Goal: Task Accomplishment & Management: Use online tool/utility

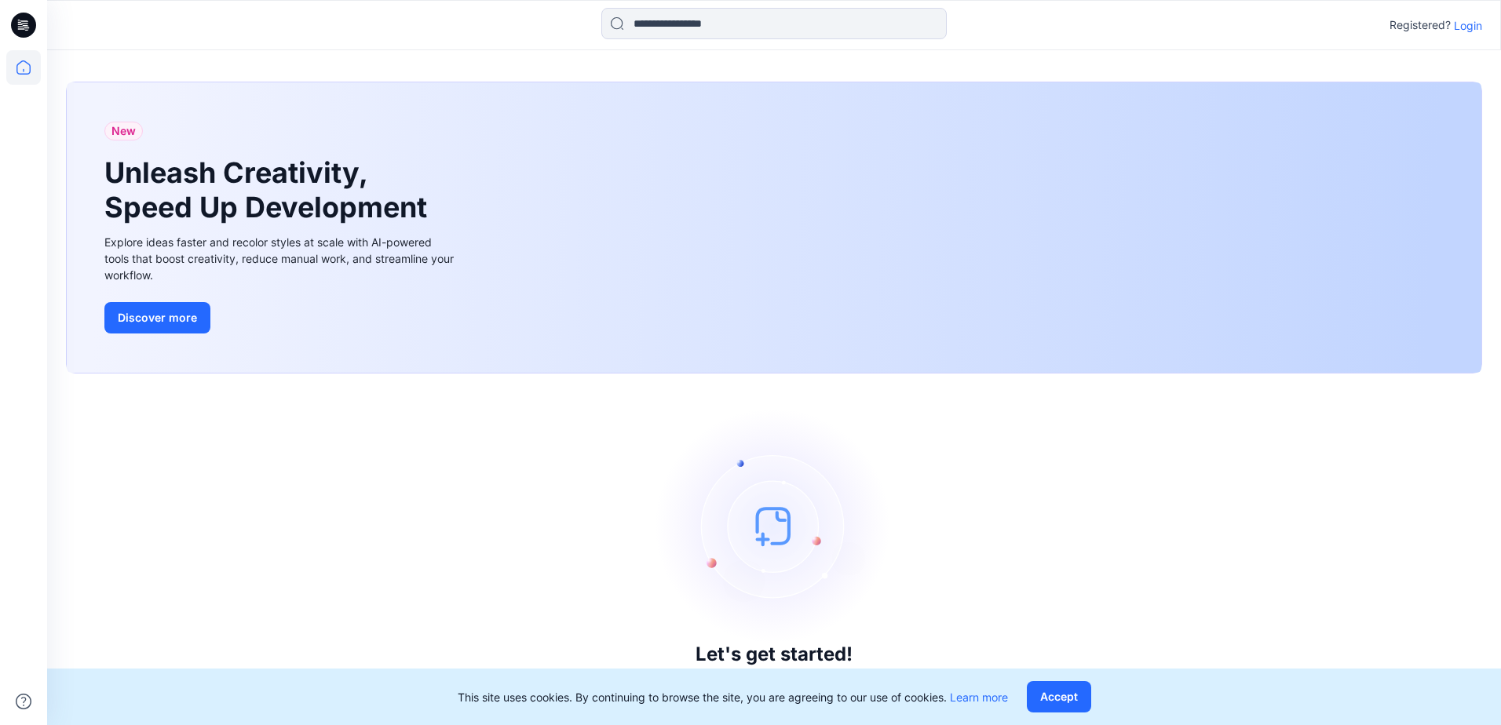
drag, startPoint x: 79, startPoint y: 532, endPoint x: 0, endPoint y: 504, distance: 84.2
click at [79, 532] on div "Let's get started! Click New to add a style or create a folder." at bounding box center [774, 549] width 1416 height 314
click at [1476, 28] on p "Login" at bounding box center [1468, 25] width 28 height 16
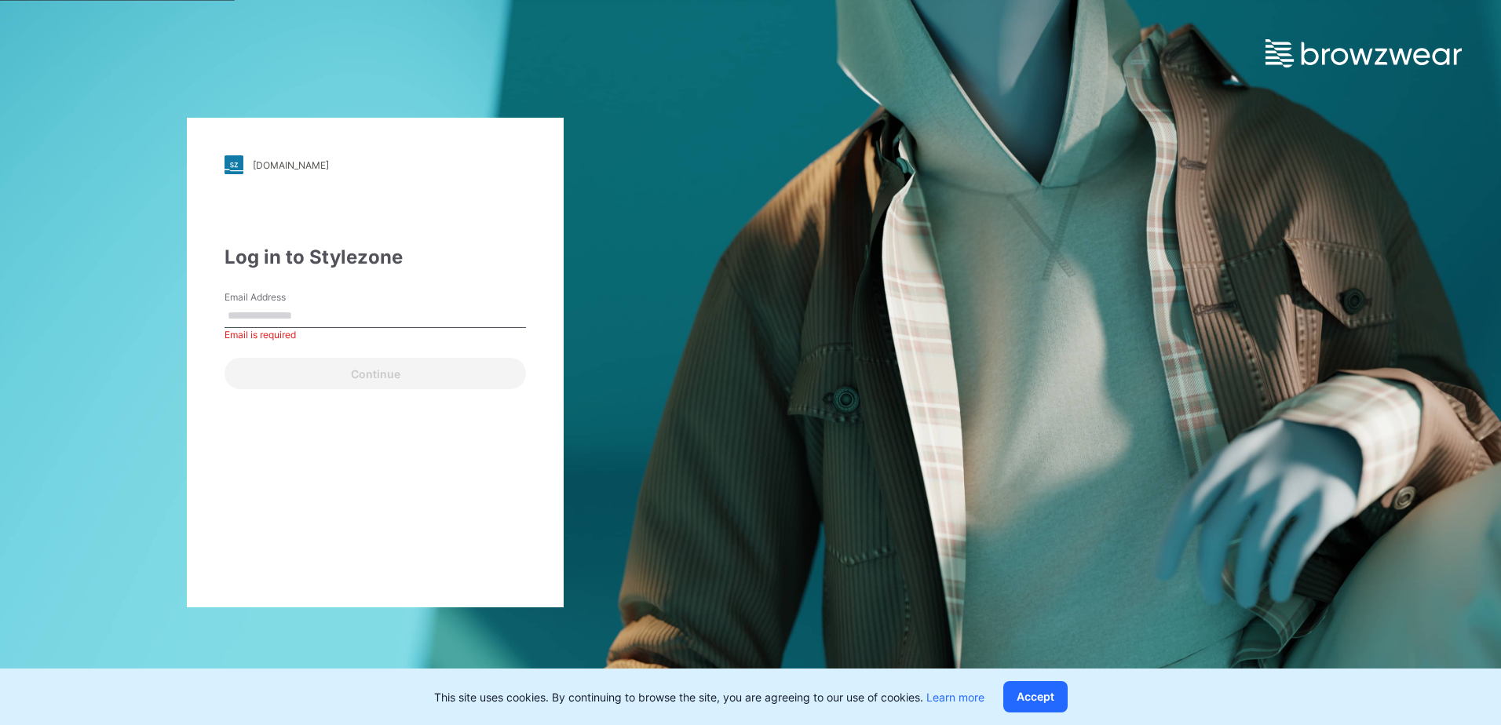
click at [301, 322] on input "Email Address" at bounding box center [374, 317] width 301 height 24
type input "**********"
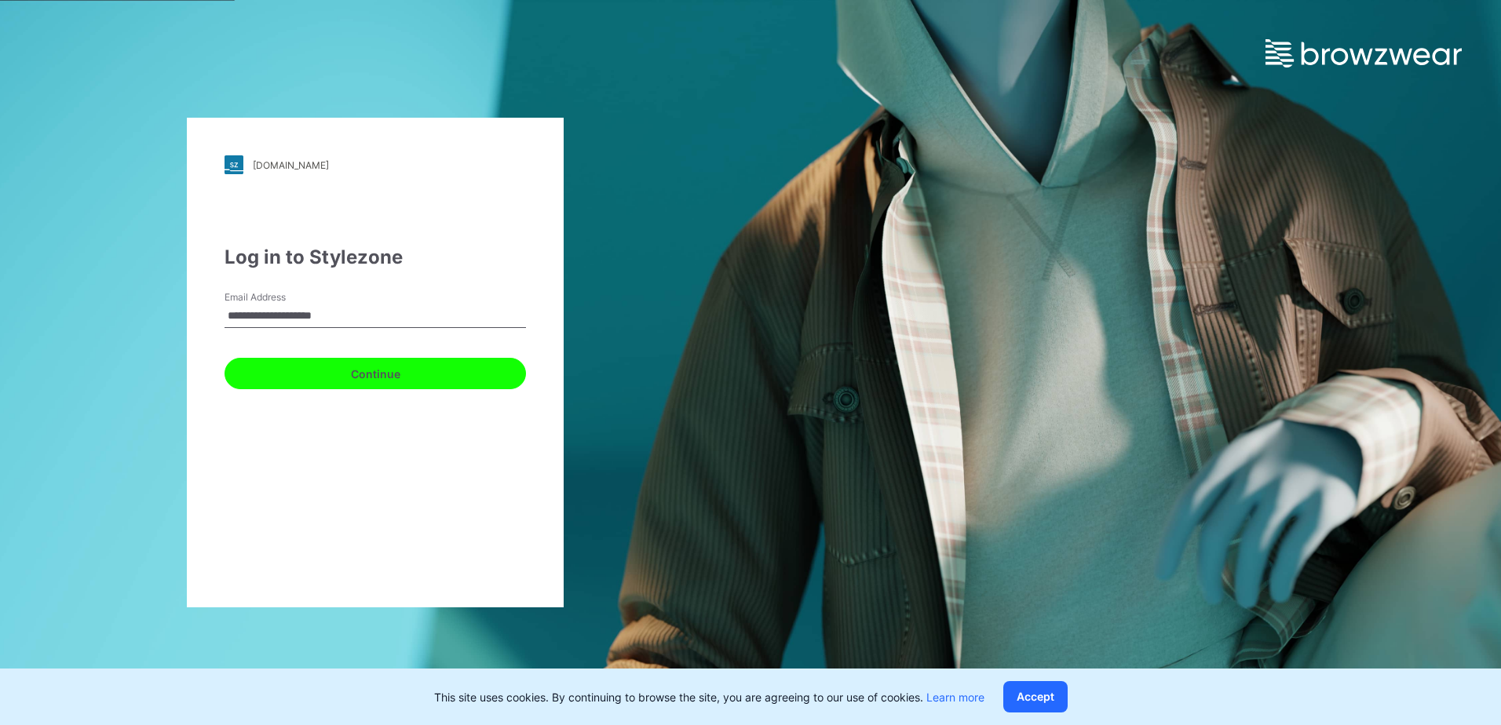
click at [271, 385] on button "Continue" at bounding box center [374, 373] width 301 height 31
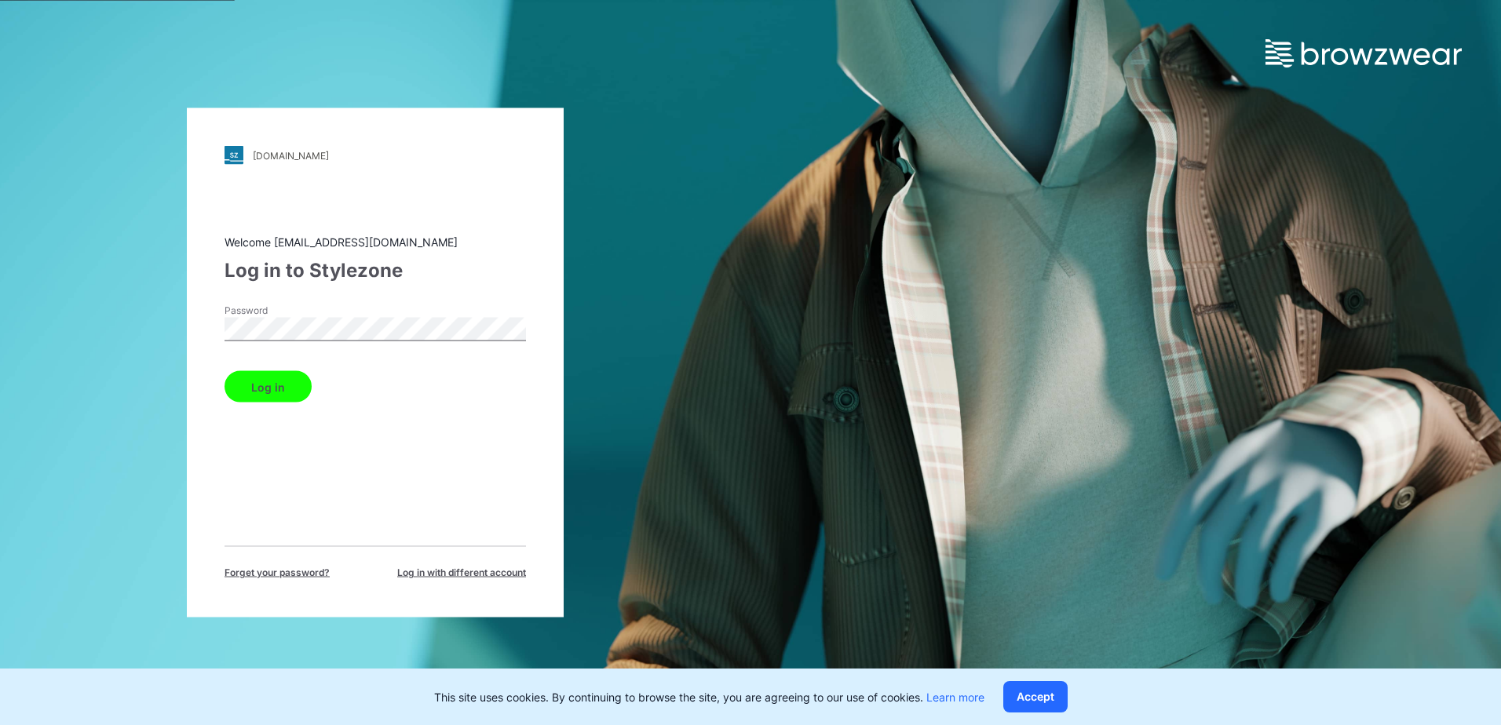
click at [246, 384] on button "Log in" at bounding box center [267, 386] width 87 height 31
drag, startPoint x: 152, startPoint y: 386, endPoint x: 0, endPoint y: 386, distance: 152.3
click at [147, 386] on div "[DOMAIN_NAME] Loading... Welcome [EMAIL_ADDRESS][DOMAIN_NAME] Log in to Stylezo…" at bounding box center [375, 362] width 750 height 725
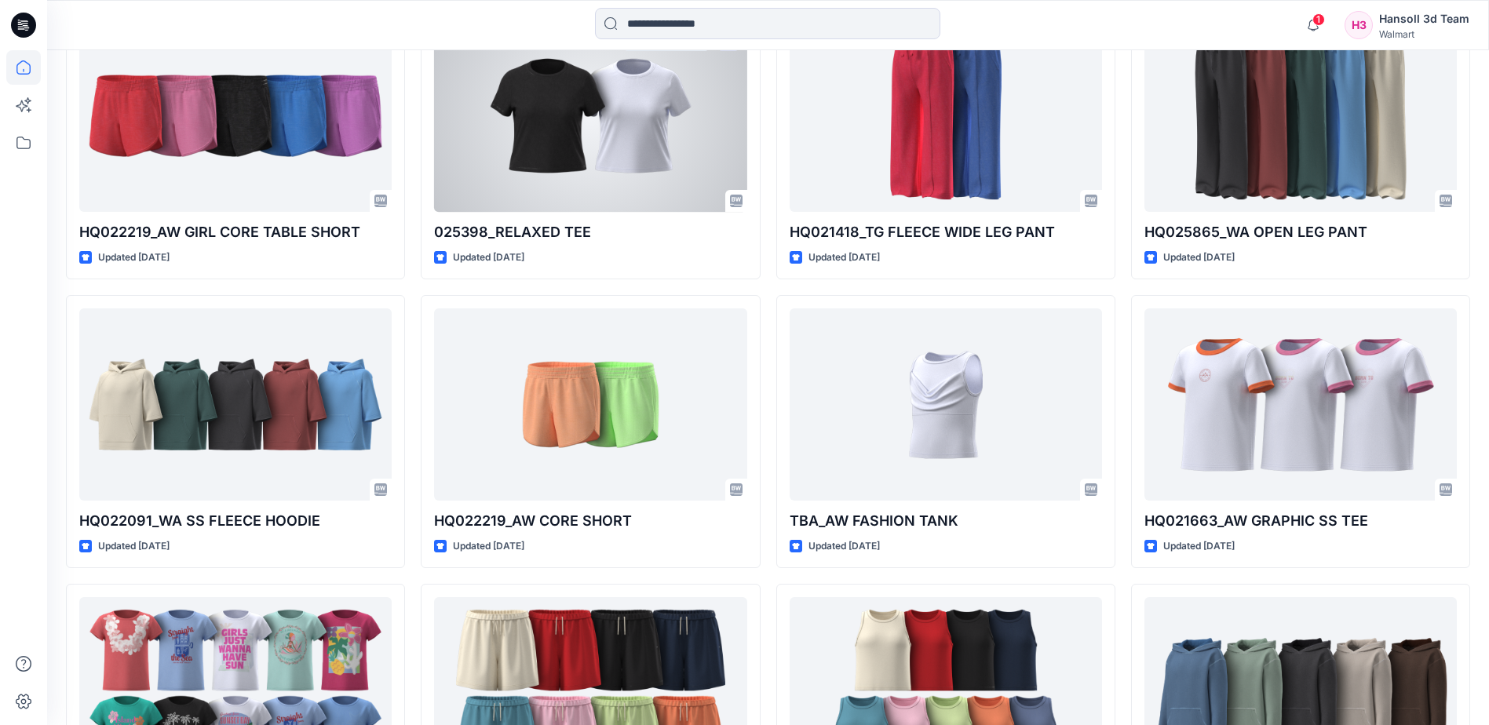
scroll to position [628, 0]
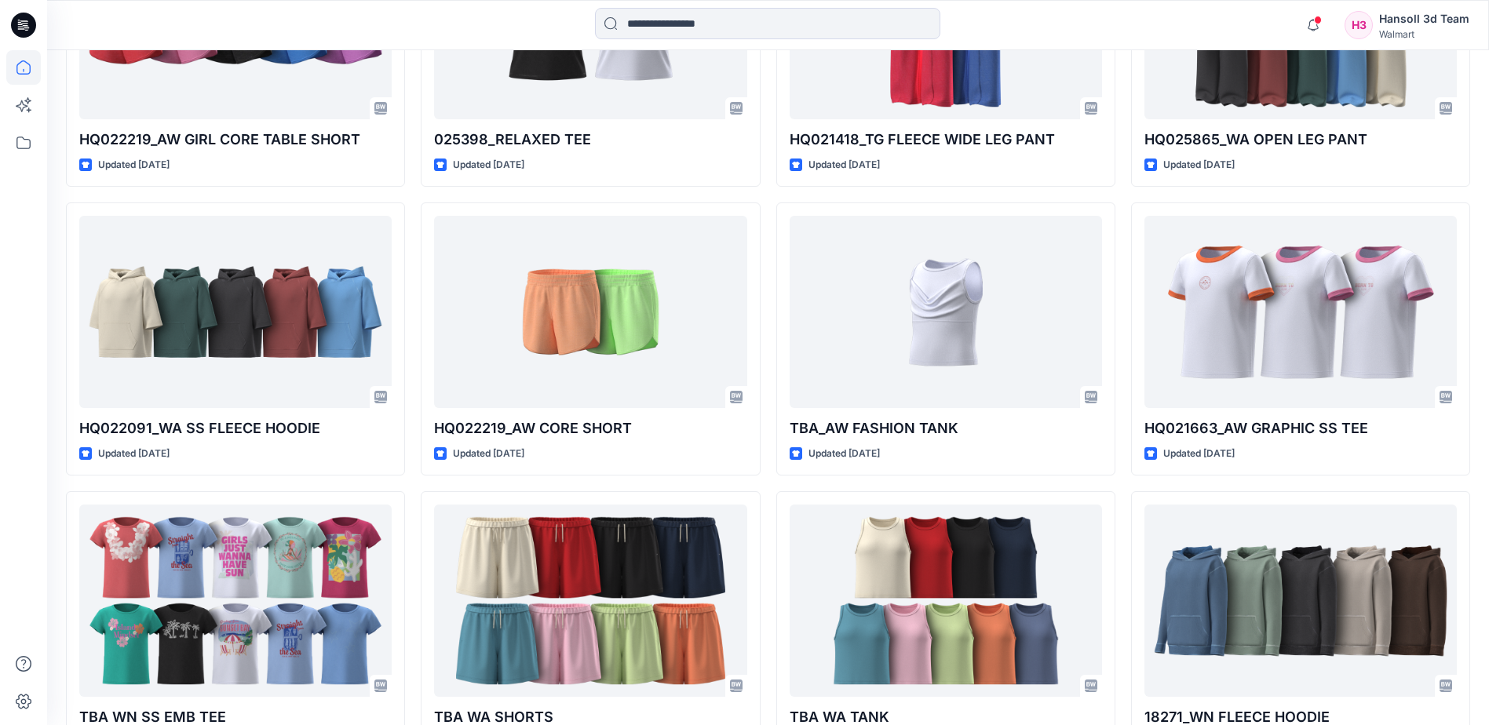
click at [768, 356] on div "HQ022219_AW GIRL CORE TABLE SHORT Updated [DATE] HQ022091_WA SS FLEECE HOODIE U…" at bounding box center [768, 339] width 1404 height 851
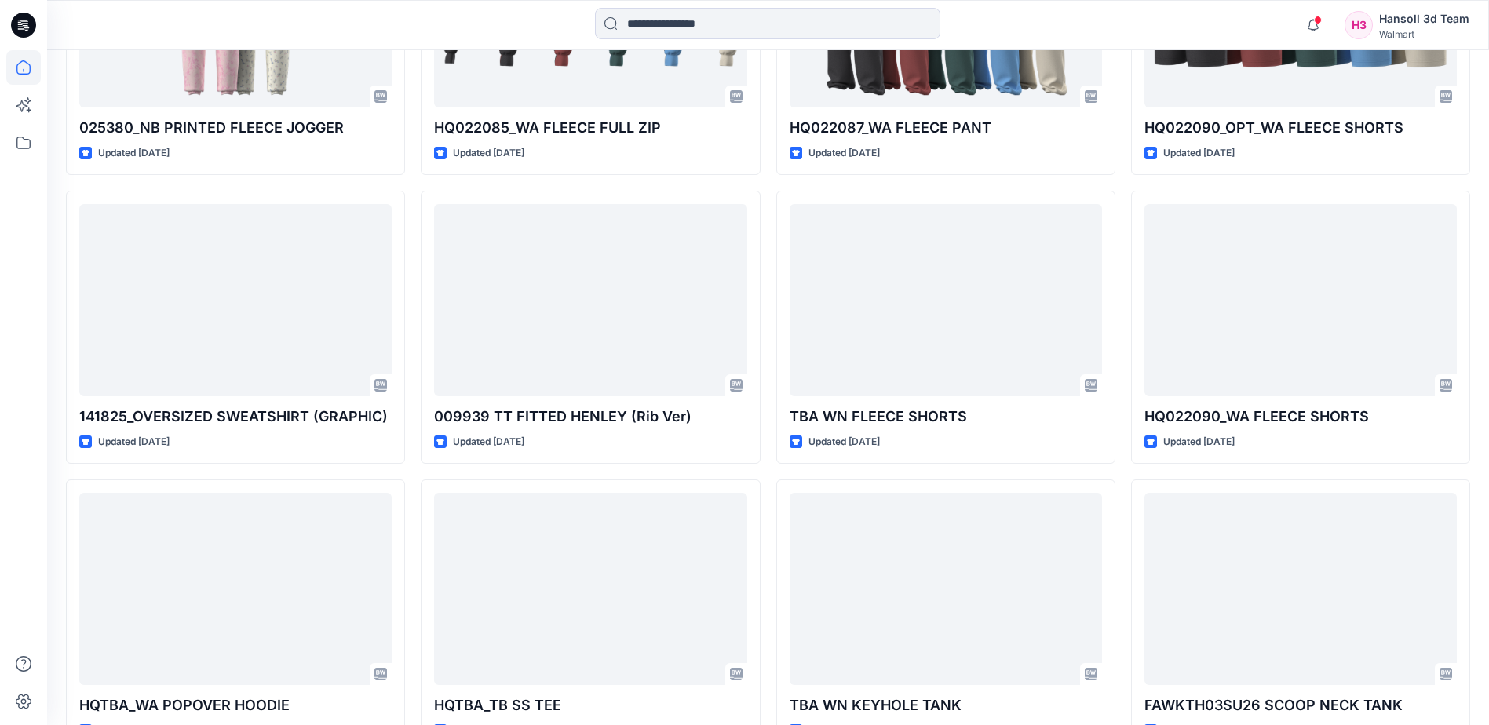
scroll to position [1609, 0]
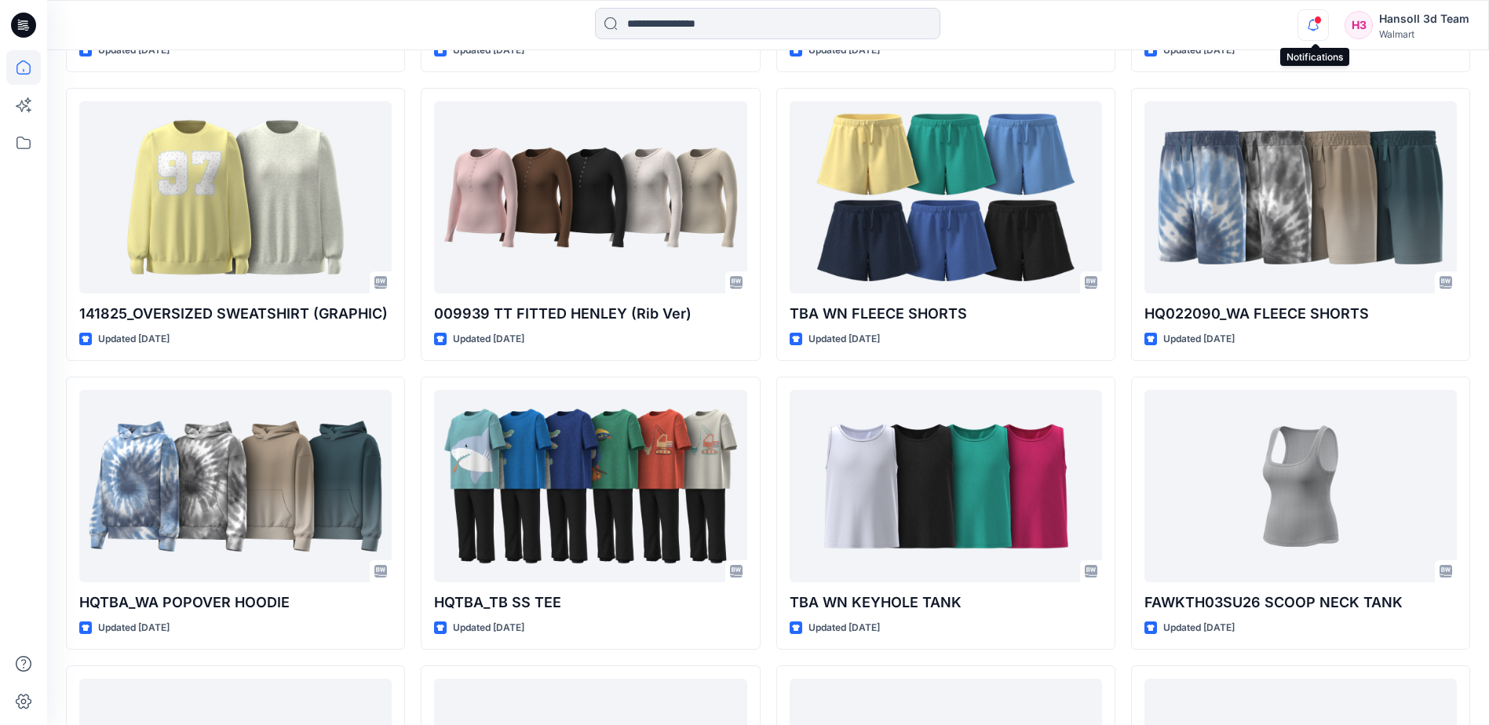
click at [1327, 27] on icon "button" at bounding box center [1313, 24] width 30 height 31
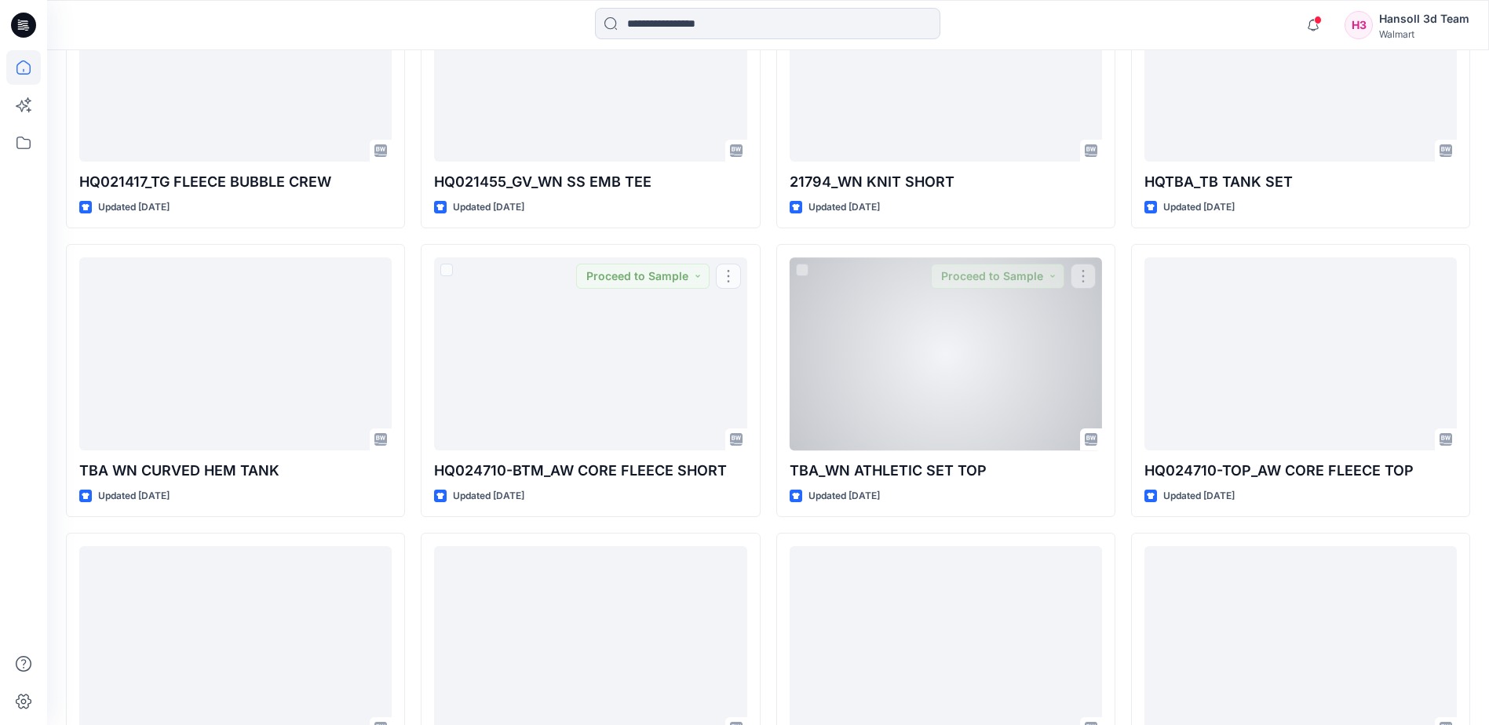
scroll to position [2322, 0]
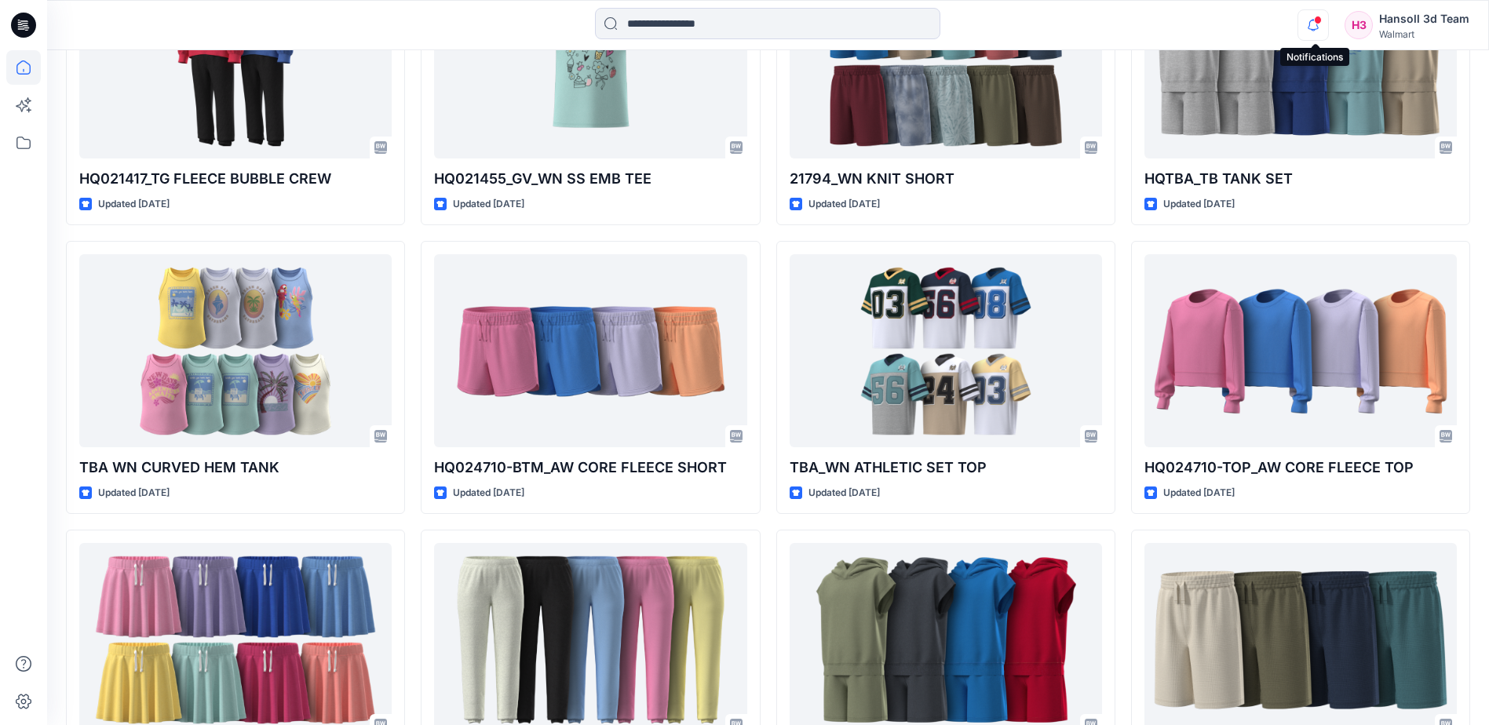
click at [1318, 31] on icon "button" at bounding box center [1313, 24] width 30 height 31
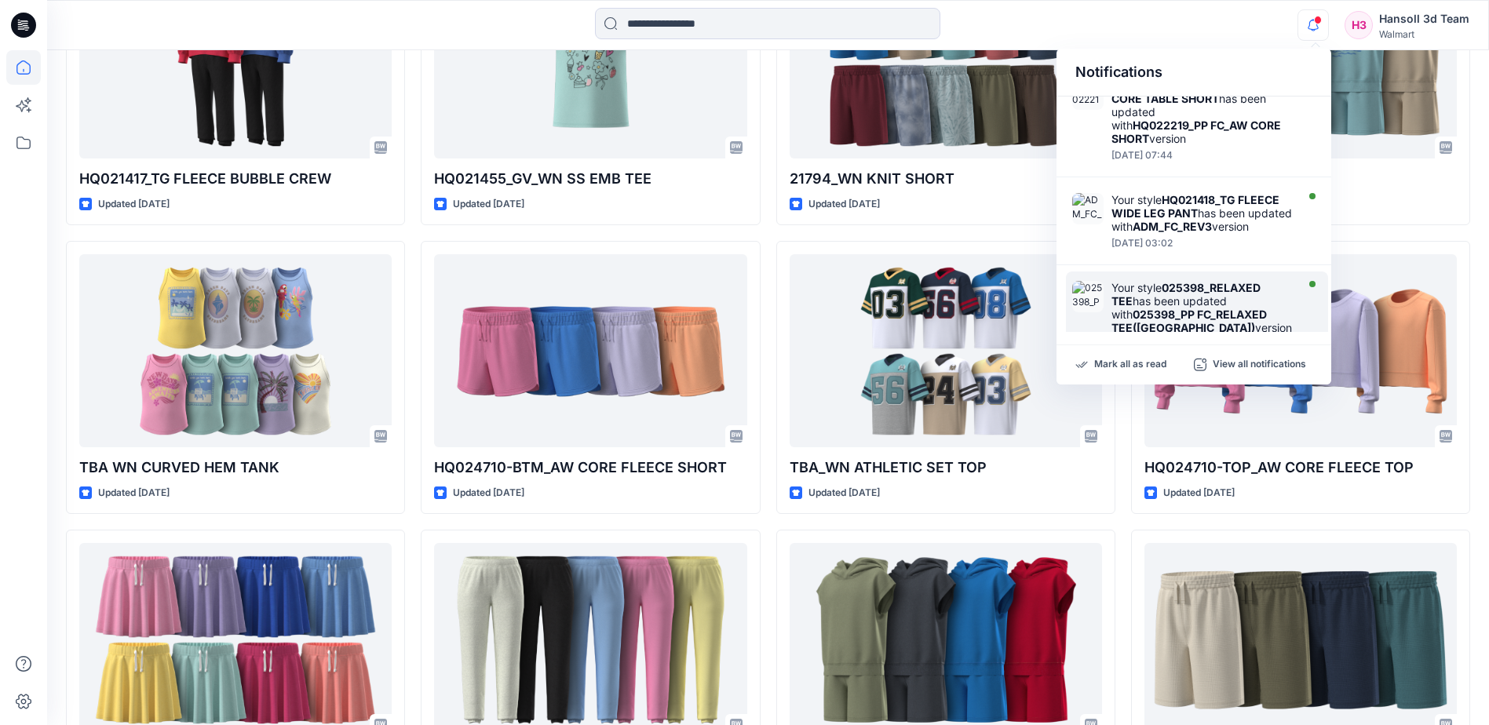
scroll to position [0, 0]
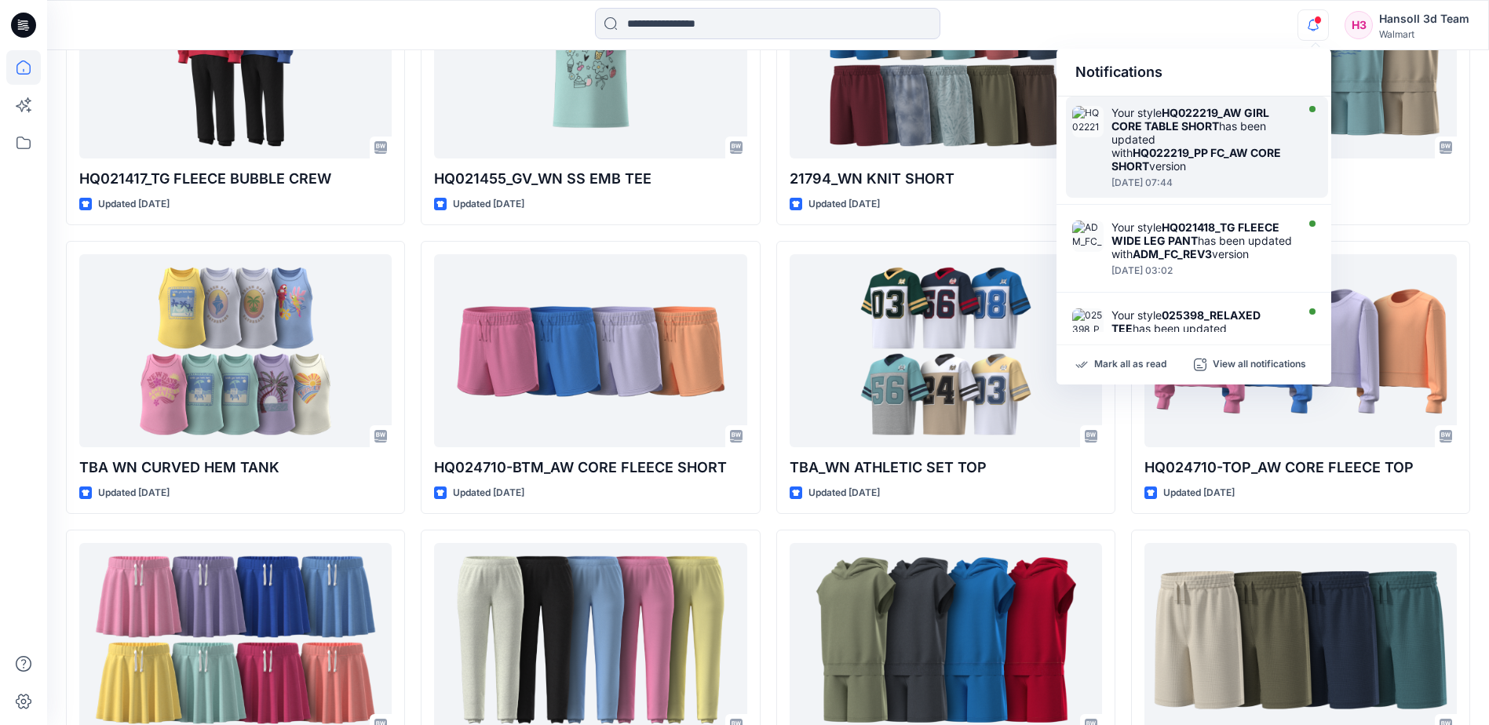
click at [1211, 161] on div "Your style HQ022219_AW GIRL CORE TABLE SHORT has been updated with HQ022219_PP …" at bounding box center [1201, 139] width 181 height 67
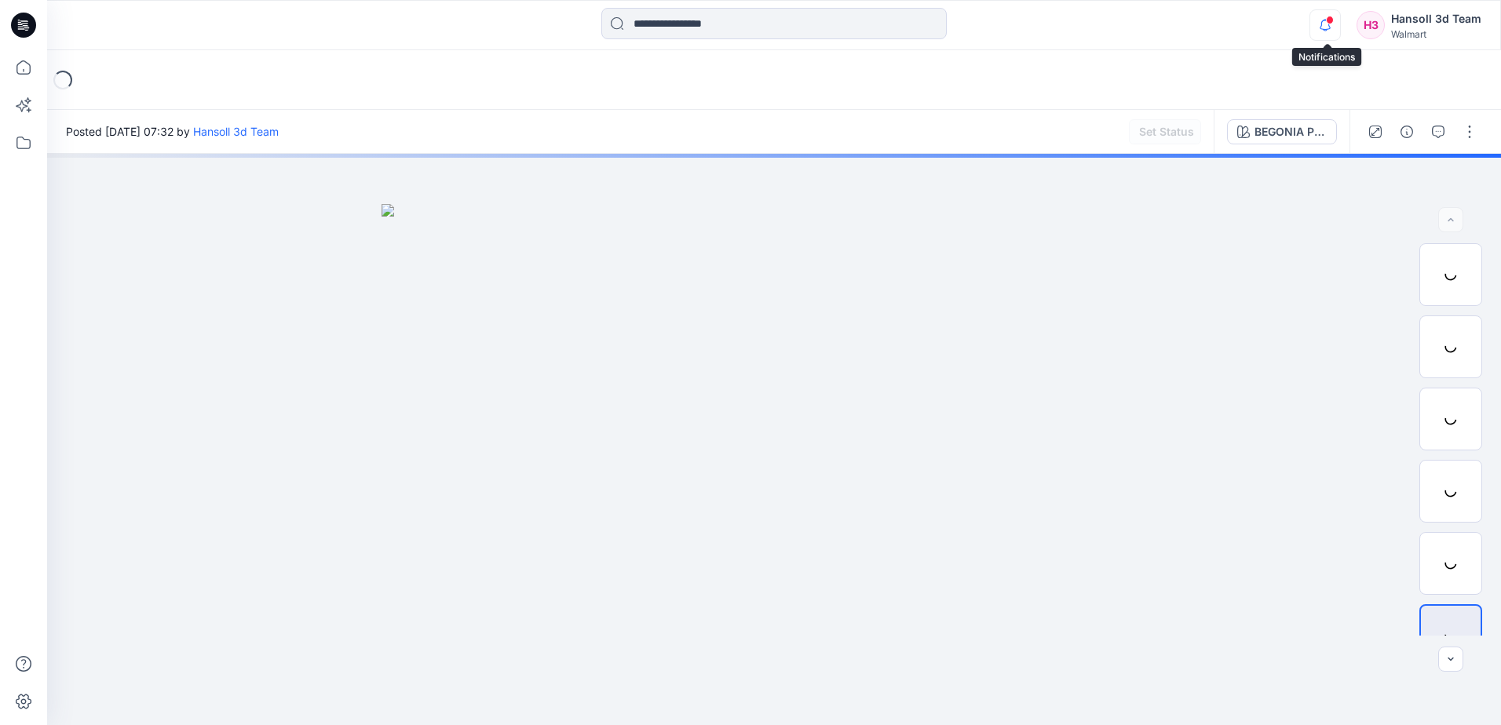
click at [1327, 27] on icon "button" at bounding box center [1325, 24] width 30 height 31
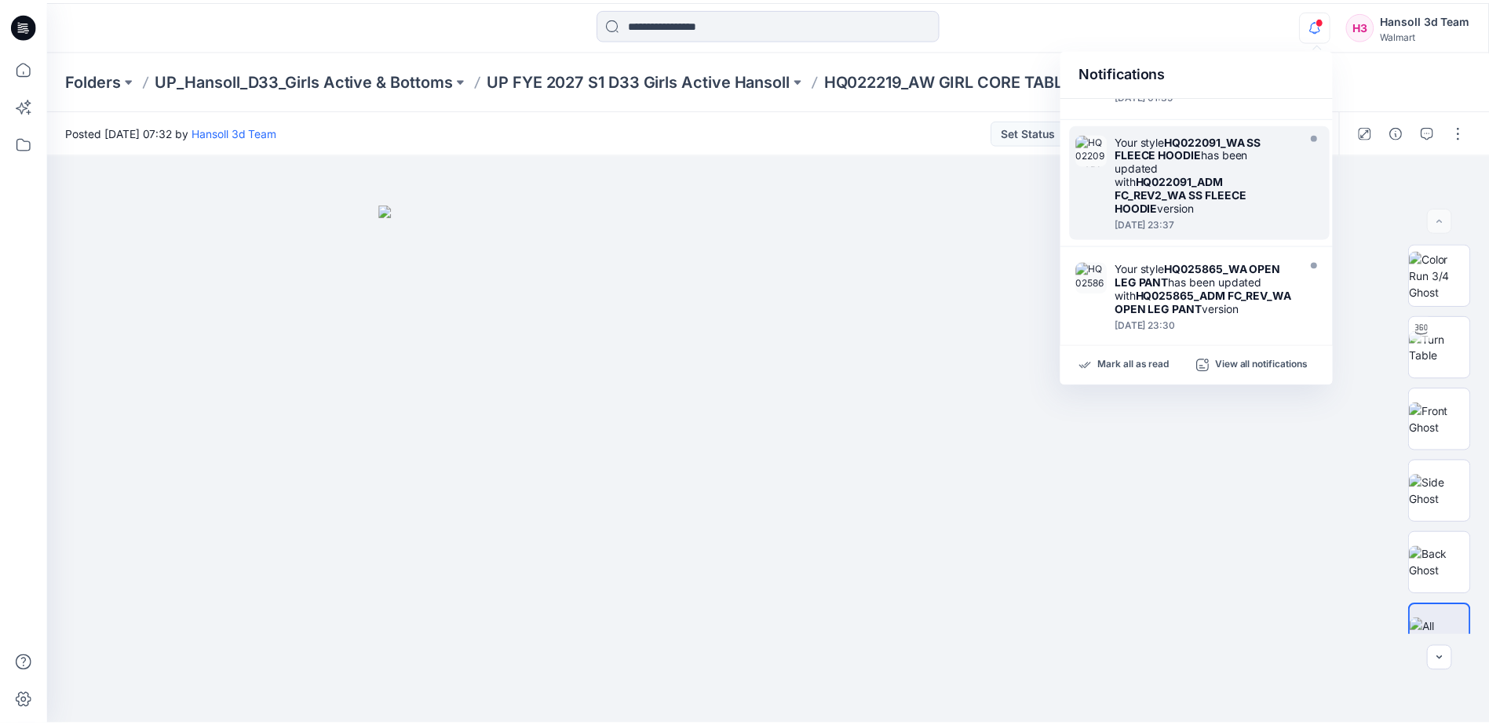
scroll to position [314, 0]
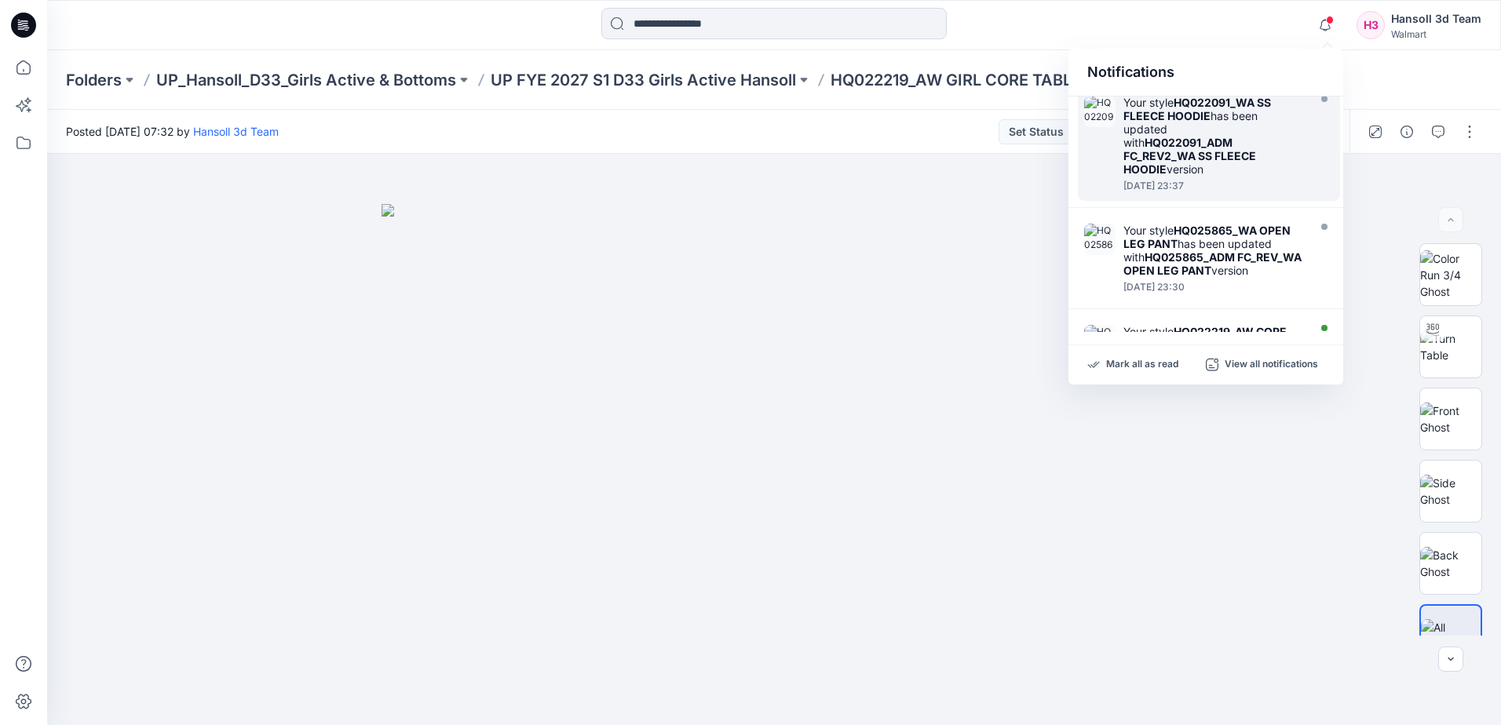
click at [1181, 162] on strong "HQ022091_ADM FC_REV2_WA SS FLEECE HOODIE" at bounding box center [1189, 156] width 133 height 40
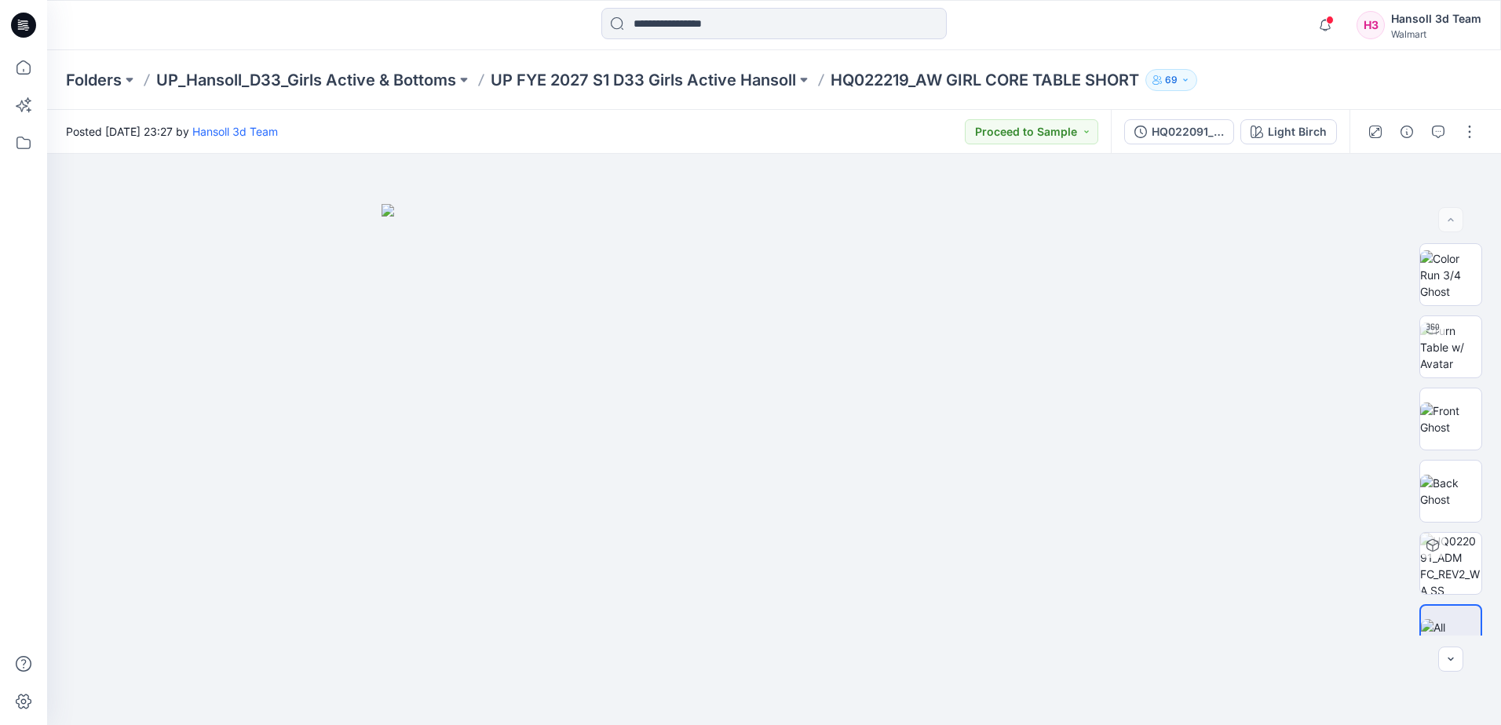
click at [1297, 28] on div "Notifications Your style HQ022219_AW GIRL CORE TABLE SHORT has been updated wit…" at bounding box center [773, 25] width 1453 height 35
drag, startPoint x: 29, startPoint y: 23, endPoint x: 0, endPoint y: 111, distance: 92.6
click at [28, 23] on icon at bounding box center [23, 25] width 25 height 25
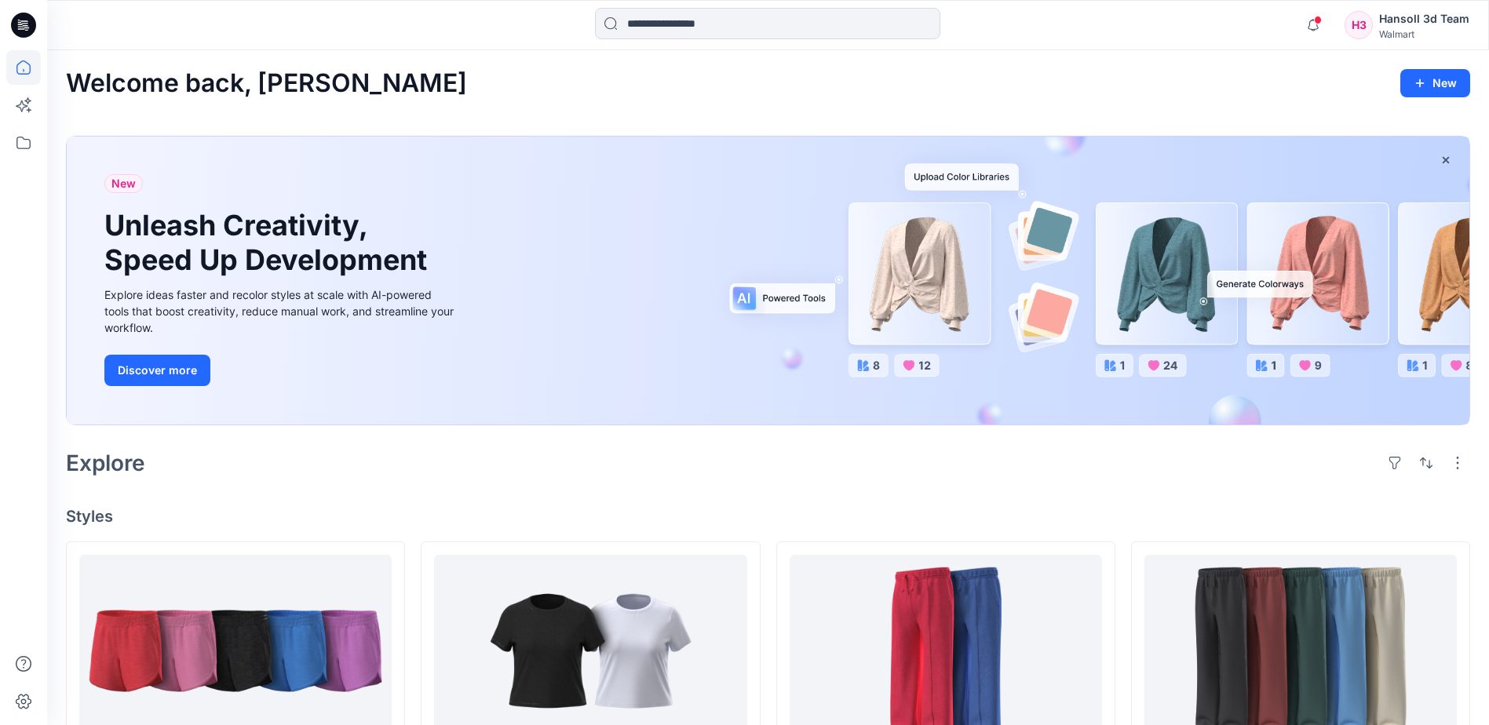
click at [1125, 452] on div "Explore" at bounding box center [768, 463] width 1404 height 38
click at [797, 421] on div "New Unleash Creativity, Speed Up Development Explore ideas faster and recolor s…" at bounding box center [768, 281] width 1403 height 288
click at [762, 462] on div "Explore" at bounding box center [768, 463] width 1404 height 38
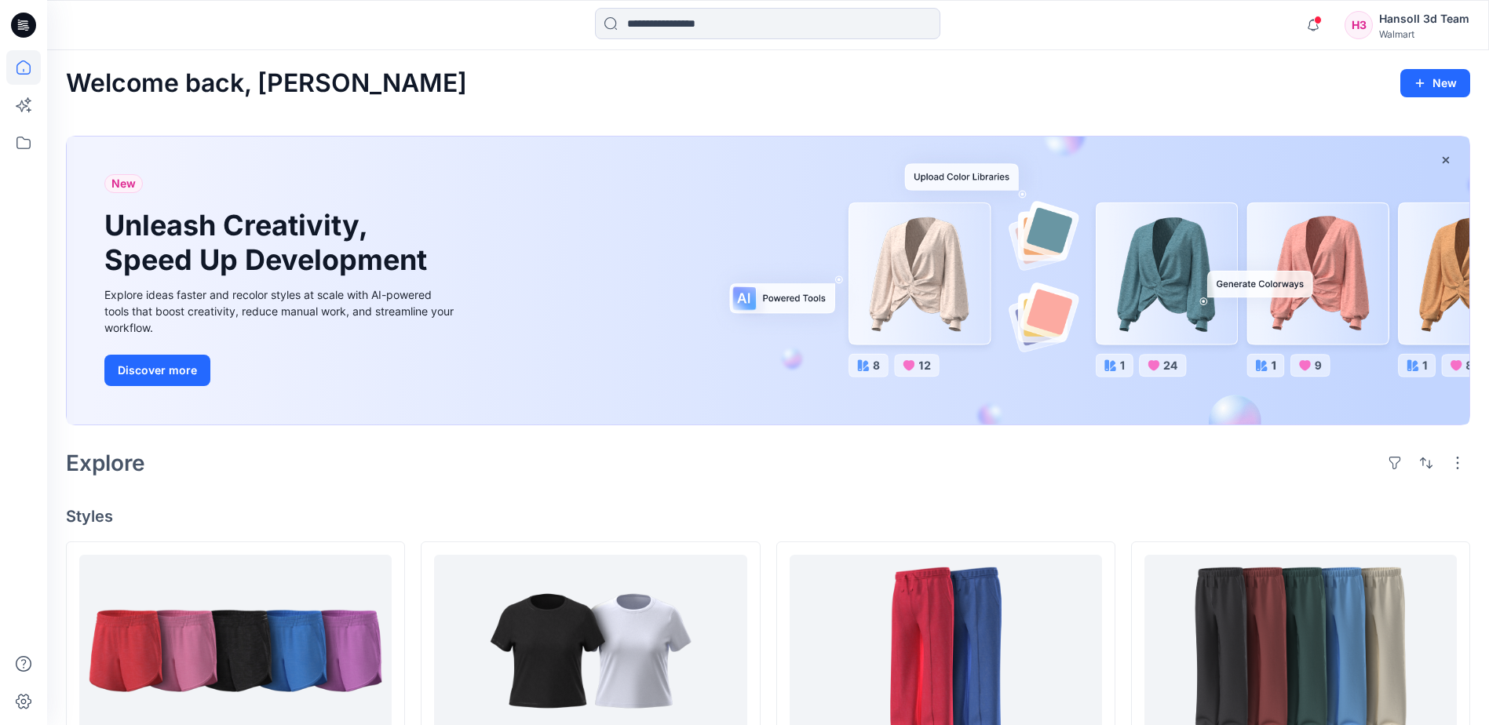
drag, startPoint x: 815, startPoint y: 462, endPoint x: 796, endPoint y: 454, distance: 21.1
click at [815, 462] on div "Explore" at bounding box center [768, 463] width 1404 height 38
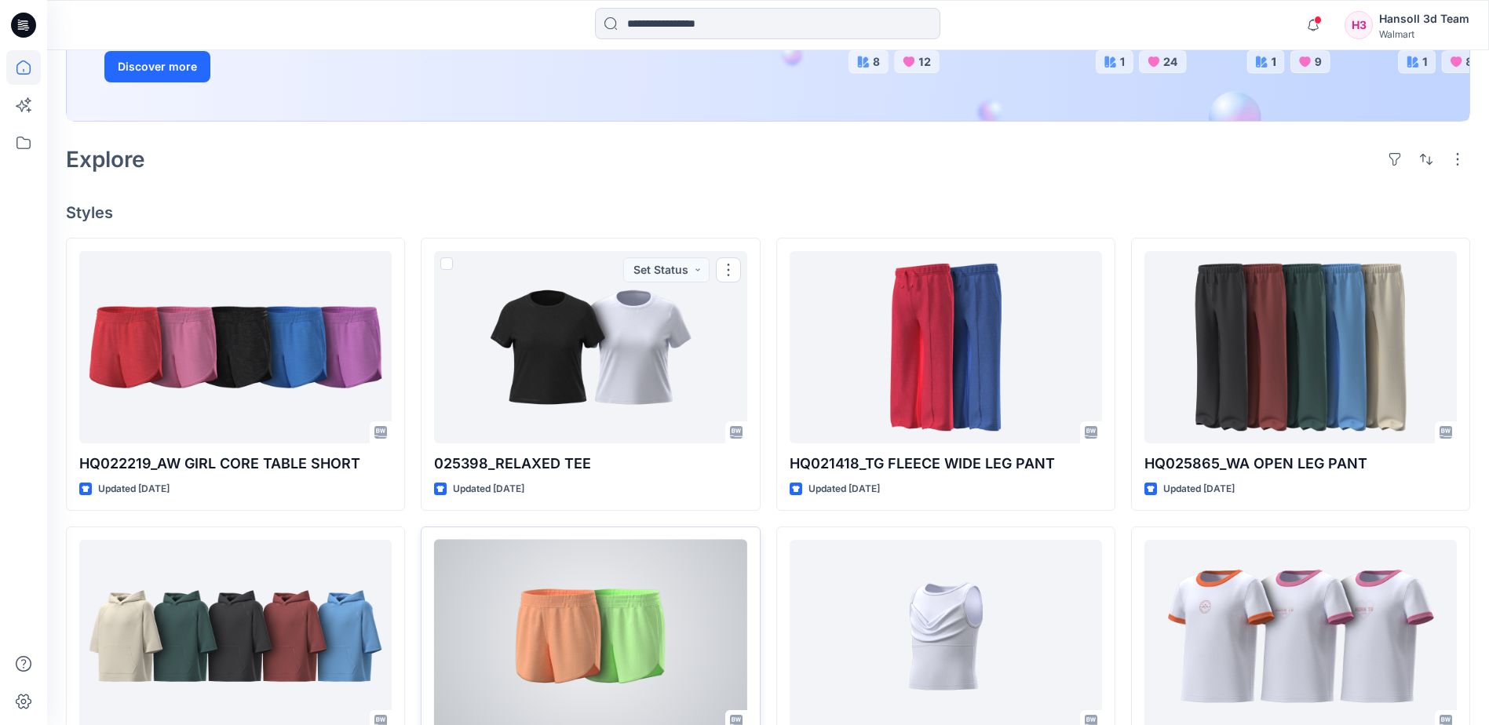
scroll to position [471, 0]
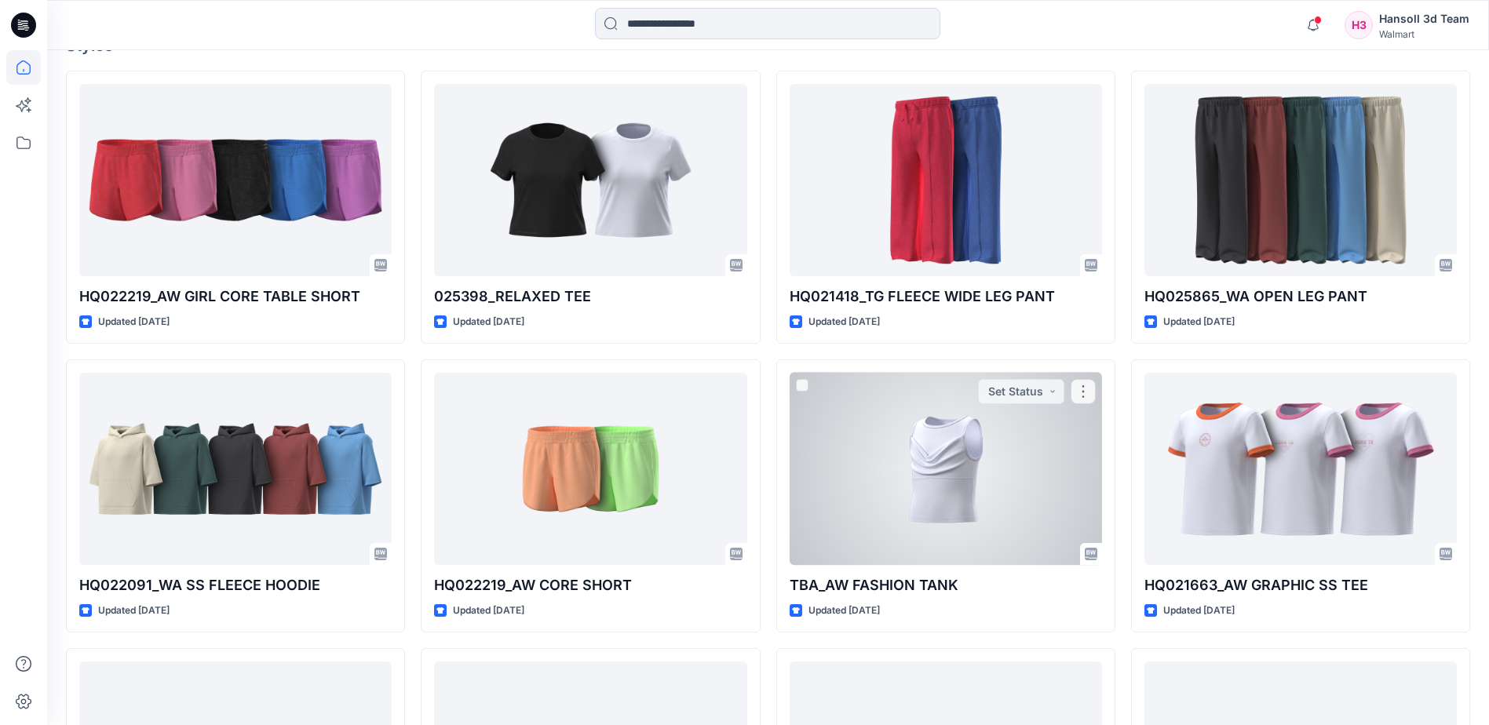
click at [924, 504] on div at bounding box center [946, 469] width 312 height 192
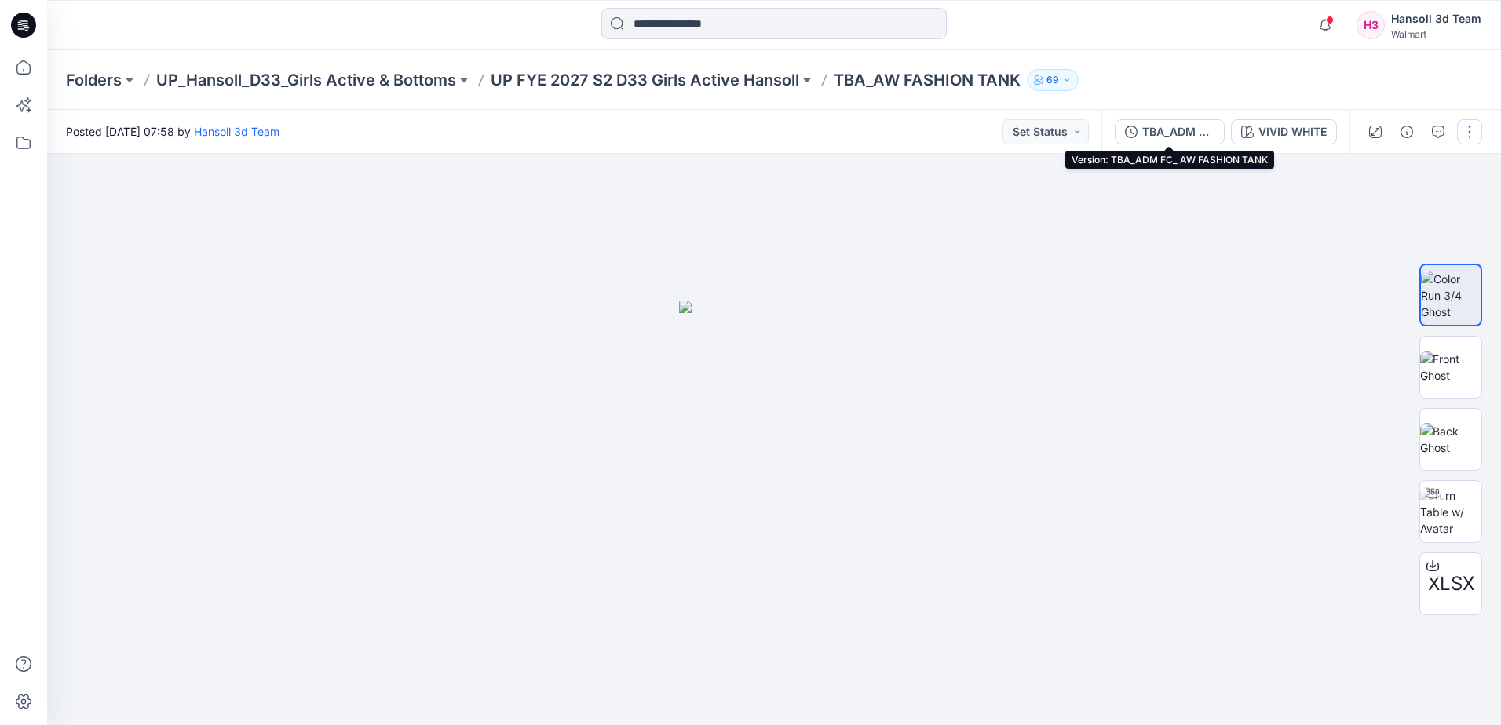
click at [1148, 127] on div "TBA_ADM FC_ AW FASHION TANK" at bounding box center [1178, 131] width 72 height 17
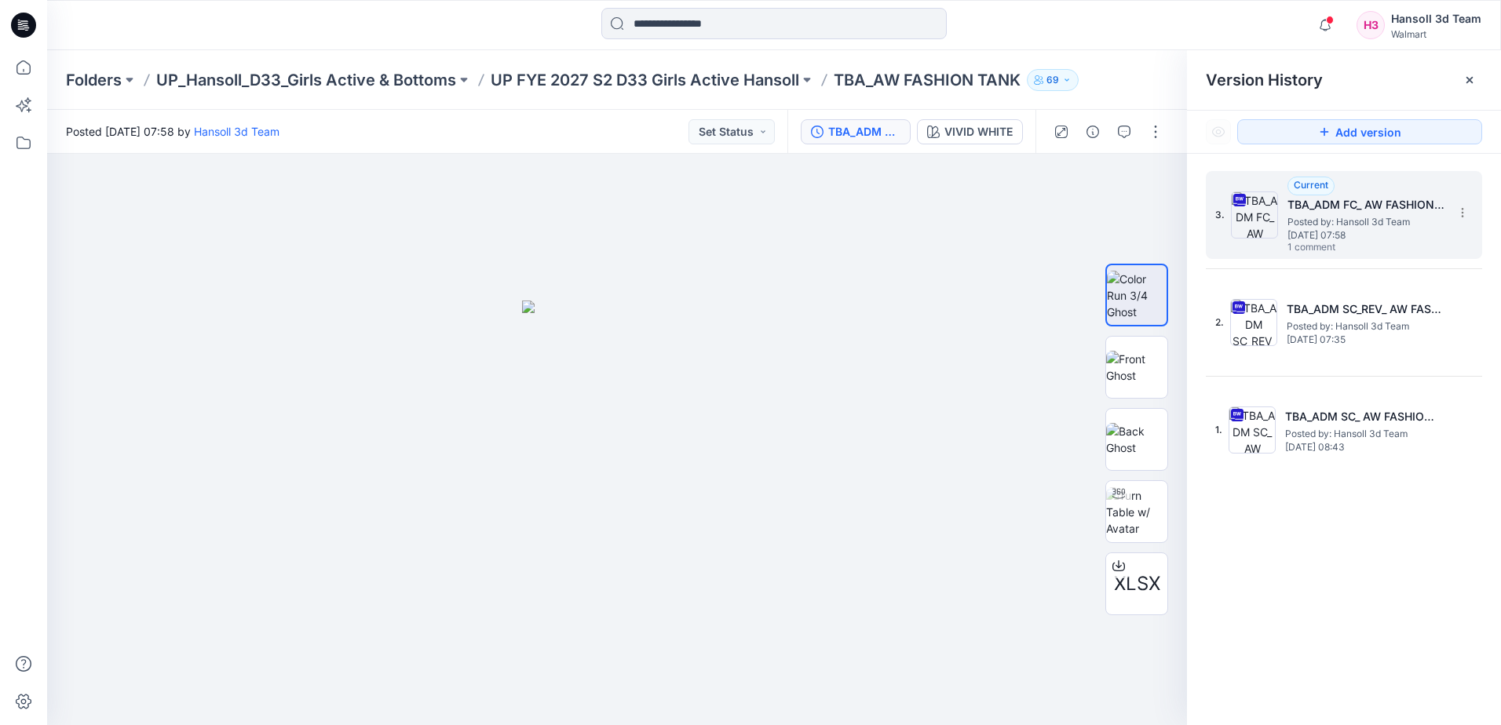
drag, startPoint x: 1454, startPoint y: 210, endPoint x: 1443, endPoint y: 215, distance: 12.0
click at [1456, 212] on section at bounding box center [1461, 211] width 25 height 25
click at [1366, 250] on span "Download Source BW File" at bounding box center [1382, 243] width 131 height 19
click at [175, 253] on div at bounding box center [617, 439] width 1140 height 571
drag, startPoint x: 1297, startPoint y: 564, endPoint x: 1254, endPoint y: 564, distance: 43.2
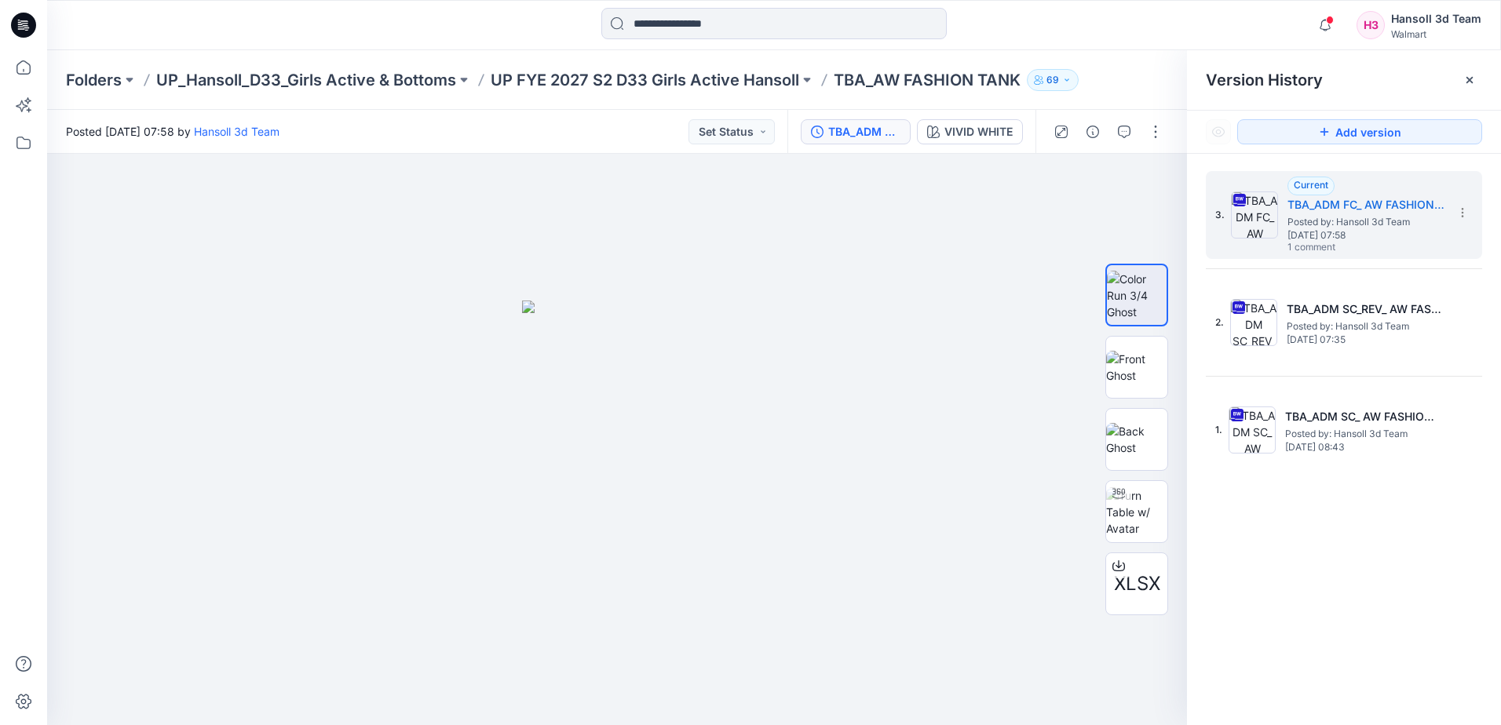
click at [1254, 564] on div "3. Current TBA_ADM FC_ AW FASHION TANK Posted by: Hansoll 3d Team [DATE] 07:58 …" at bounding box center [1344, 451] width 314 height 594
drag, startPoint x: 880, startPoint y: 80, endPoint x: 1028, endPoint y: 87, distance: 148.5
click at [1028, 87] on div "Folders UP_Hansoll_D33_Girls Active & Bottoms UP FYE 2027 S2 D33 Girls Active H…" at bounding box center [712, 80] width 1293 height 22
copy div "AW FASHION TANK 69"
